Goal: Task Accomplishment & Management: Manage account settings

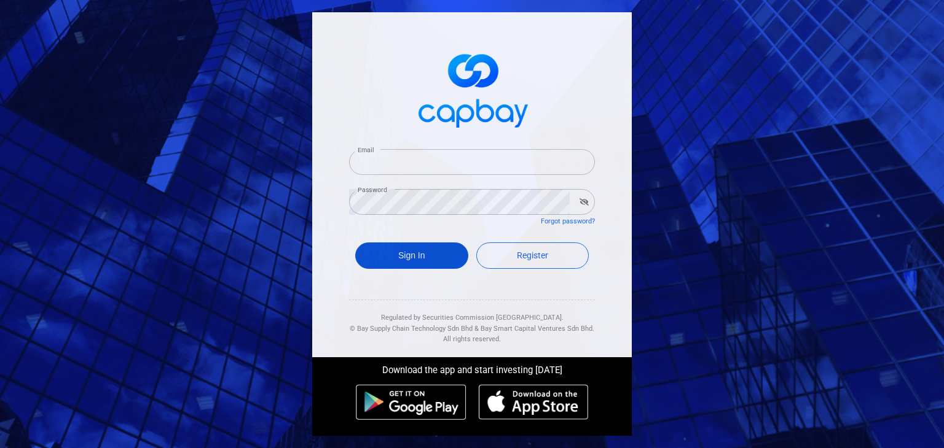
type input "[EMAIL_ADDRESS][DOMAIN_NAME]"
click at [424, 251] on button "Sign In" at bounding box center [411, 256] width 113 height 26
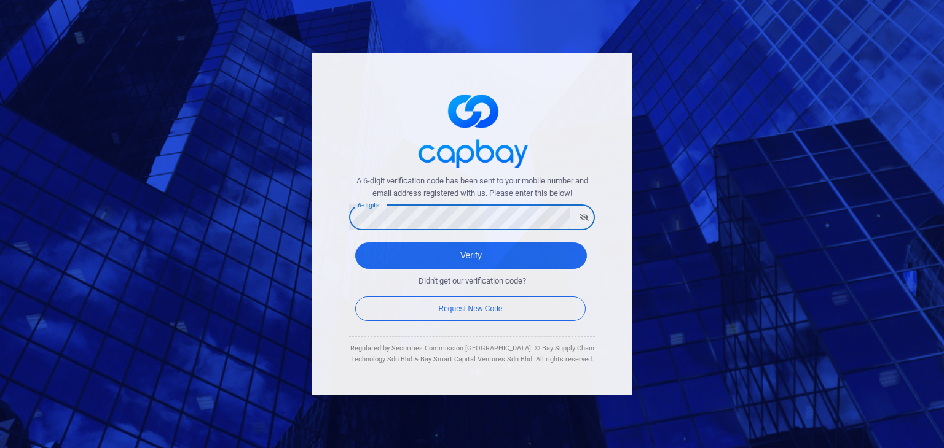
click at [355, 243] on button "Verify" at bounding box center [471, 256] width 232 height 26
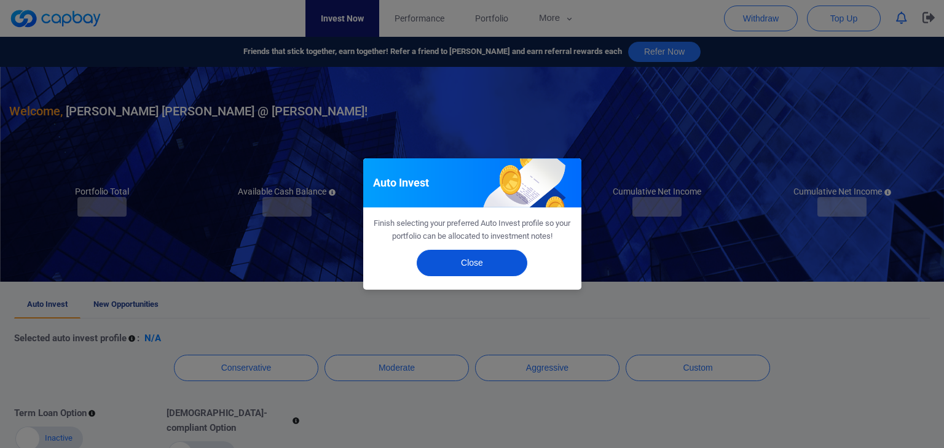
click at [505, 256] on button "Close" at bounding box center [472, 263] width 111 height 26
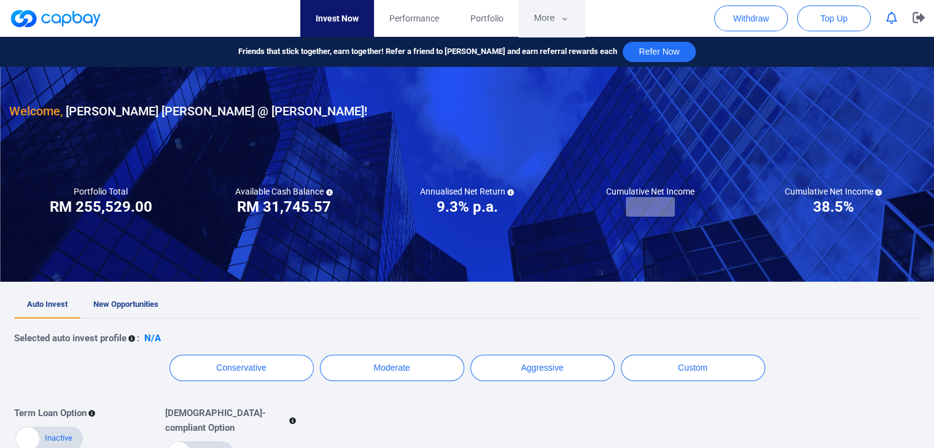
click at [563, 25] on button "More" at bounding box center [552, 18] width 66 height 37
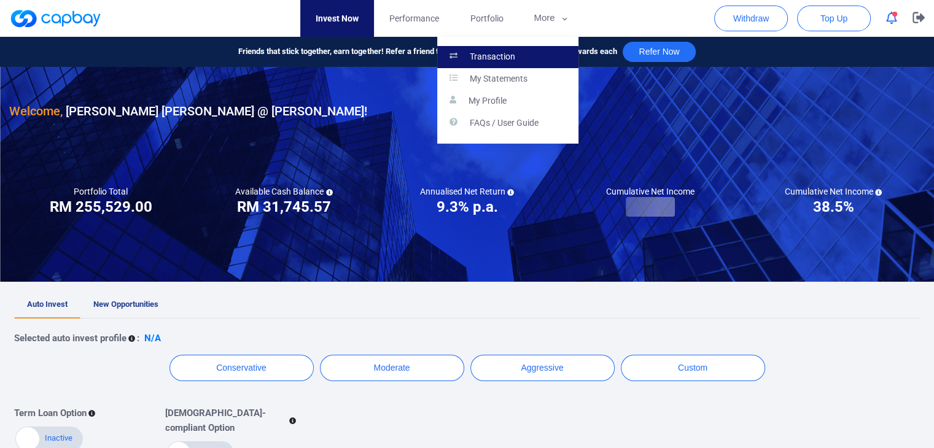
click at [556, 50] on link "Transaction" at bounding box center [507, 57] width 141 height 22
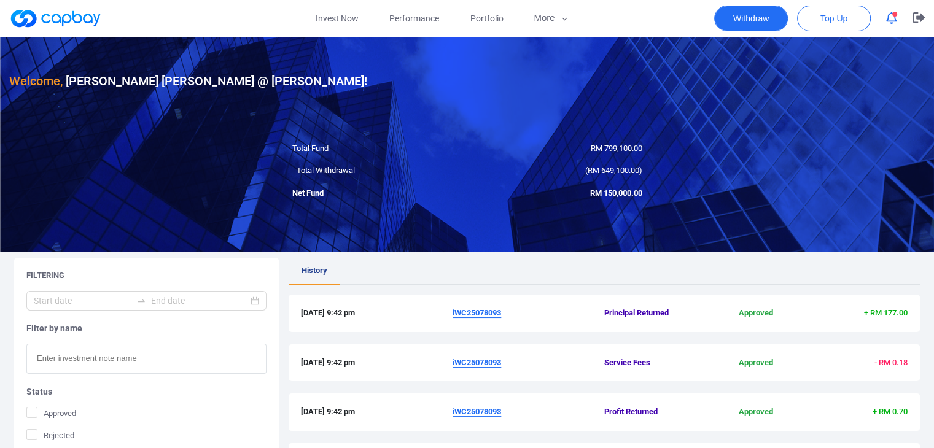
click at [764, 18] on button "Withdraw" at bounding box center [751, 19] width 74 height 26
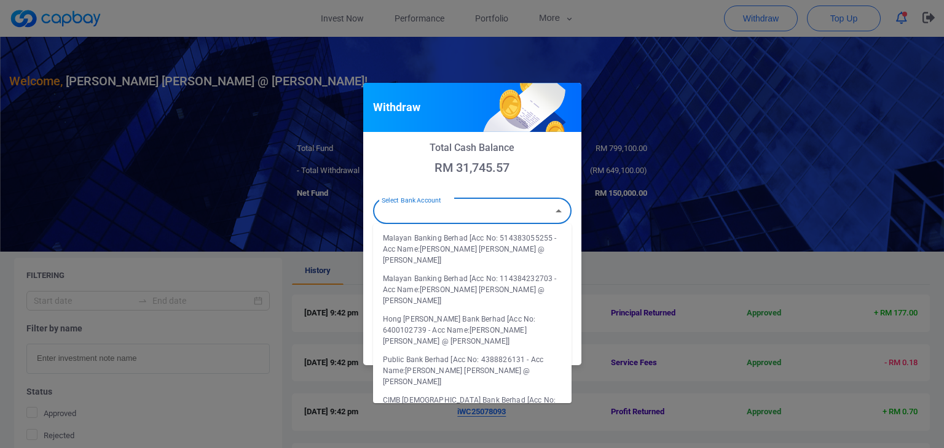
click at [533, 213] on input "Select Bank Account" at bounding box center [462, 211] width 171 height 23
click at [523, 274] on li "Malayan Banking Berhad [Acc No: 114384232703 - Acc Name:[PERSON_NAME] [PERSON_N…" at bounding box center [472, 290] width 198 height 41
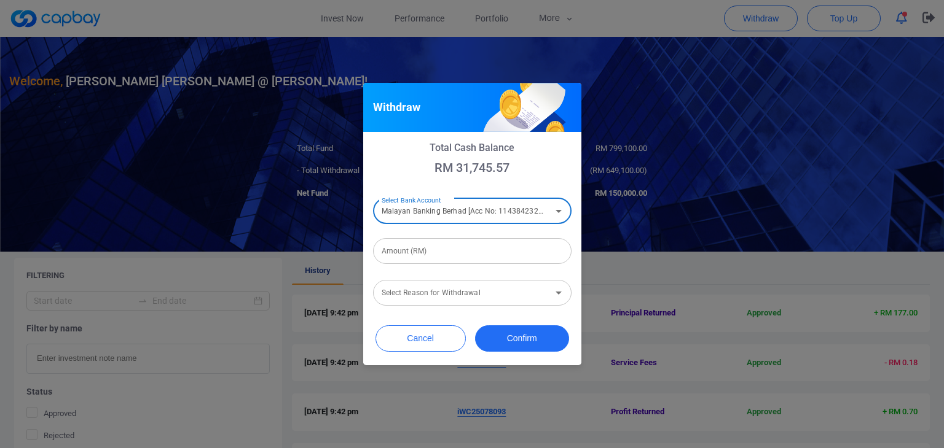
type input "Malayan Banking Berhad [Acc No: 114384232703 - Acc Name:[PERSON_NAME] [PERSON_N…"
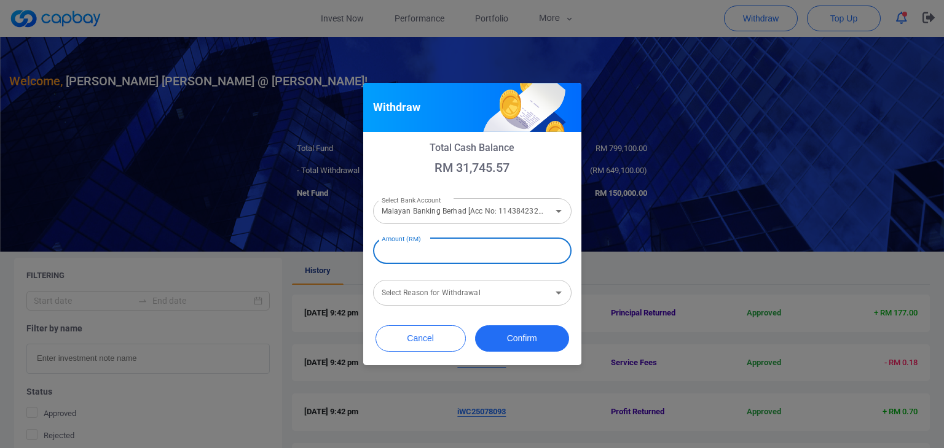
click at [478, 251] on input "Amount (RM)" at bounding box center [472, 251] width 198 height 26
type input "RM 10,000"
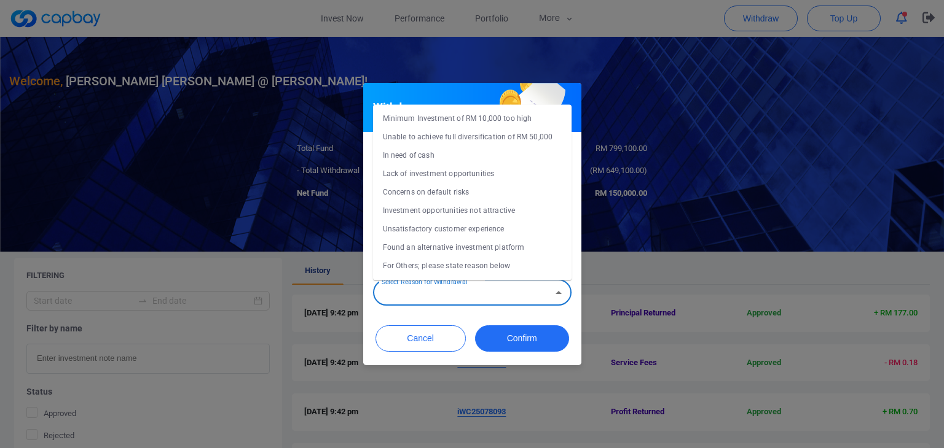
click at [464, 293] on div "Select Reason for Withdrawal Select Reason for Withdrawal" at bounding box center [472, 292] width 198 height 28
click at [448, 195] on li "Concerns on default risks" at bounding box center [472, 192] width 198 height 18
type input "Concerns on default risks"
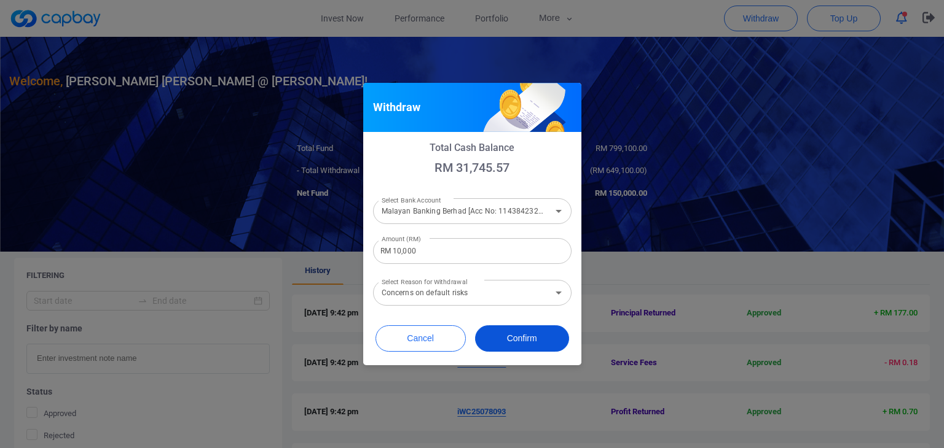
click at [533, 336] on button "Confirm" at bounding box center [522, 339] width 94 height 26
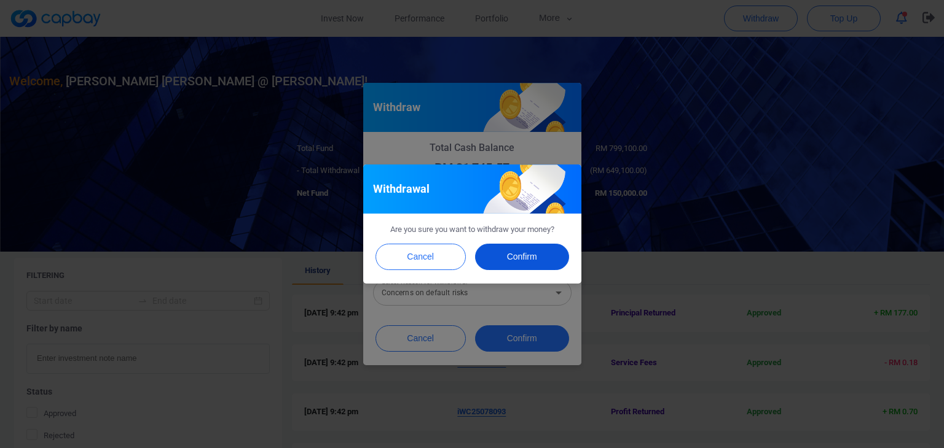
click at [530, 251] on button "Confirm" at bounding box center [522, 257] width 94 height 26
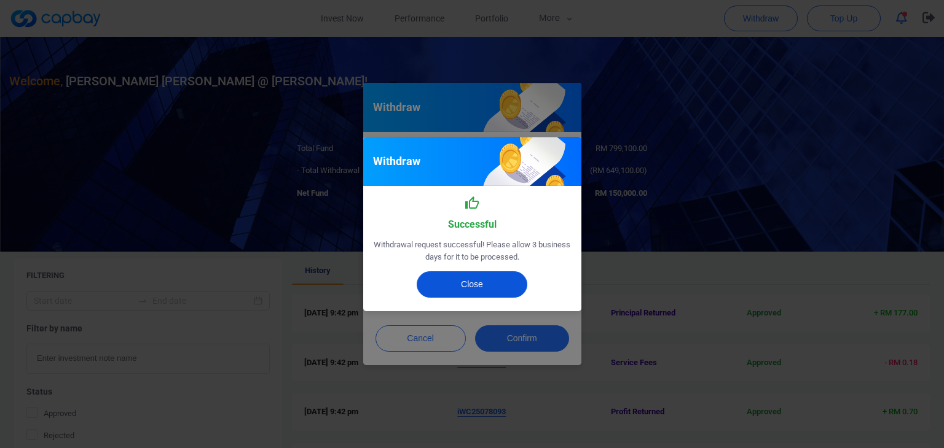
click at [499, 288] on button "Close" at bounding box center [472, 285] width 111 height 26
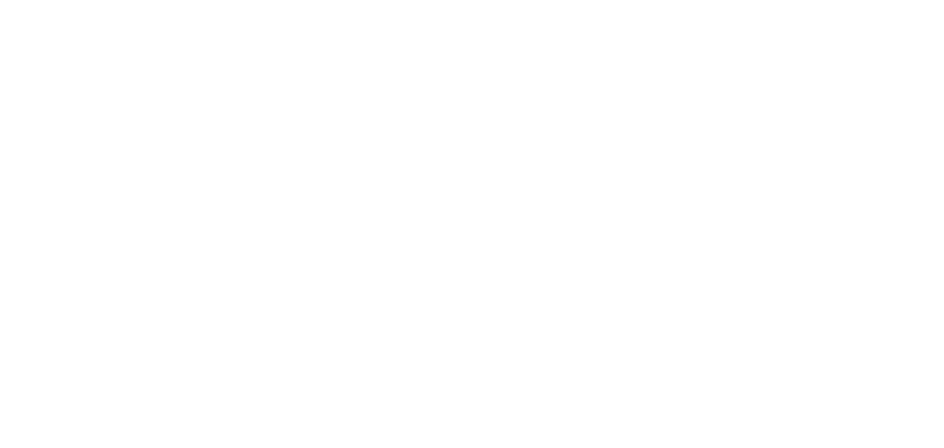
click at [567, 19] on div at bounding box center [472, 224] width 944 height 448
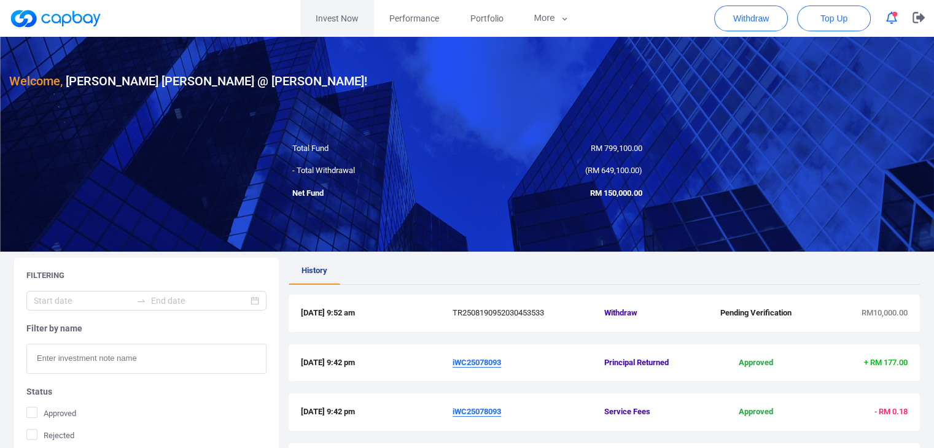
drag, startPoint x: 345, startPoint y: 17, endPoint x: 362, endPoint y: 18, distance: 17.2
click at [345, 17] on link "Invest Now" at bounding box center [337, 18] width 74 height 37
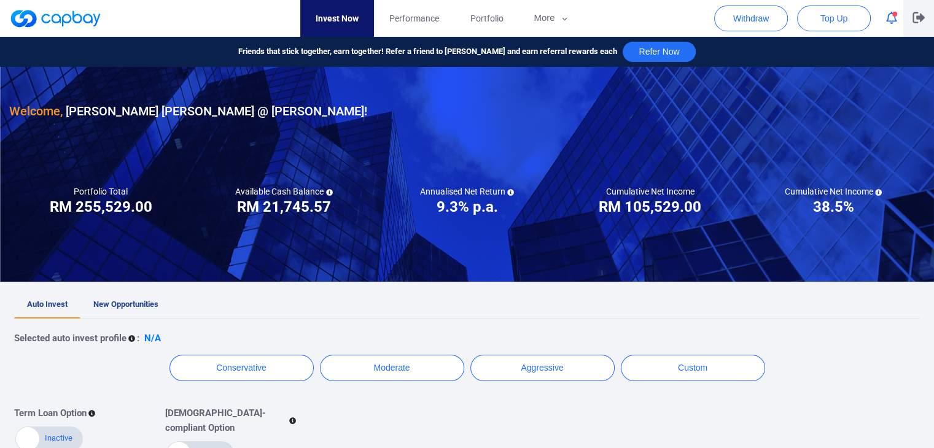
click at [919, 18] on icon "button" at bounding box center [919, 17] width 12 height 11
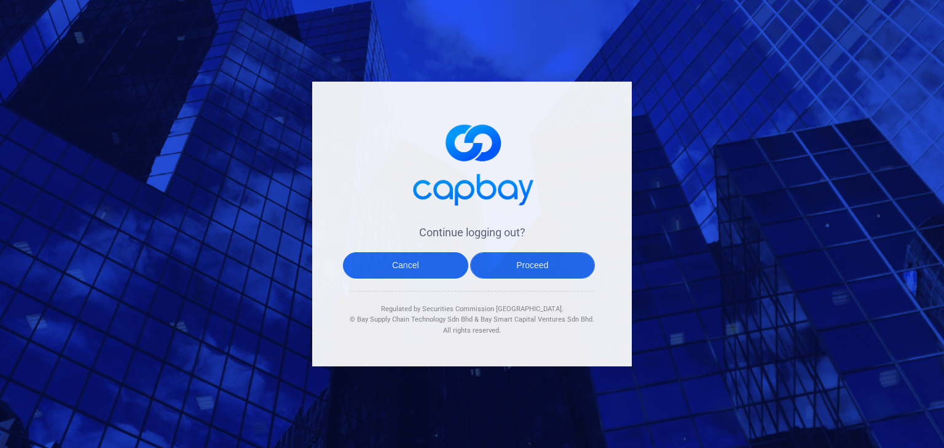
click at [558, 264] on button "Proceed" at bounding box center [532, 265] width 125 height 26
